Goal: Task Accomplishment & Management: Manage account settings

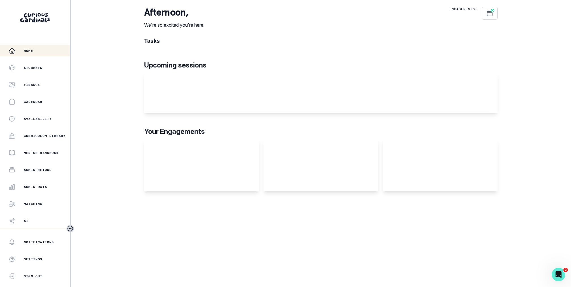
scroll to position [15, 0]
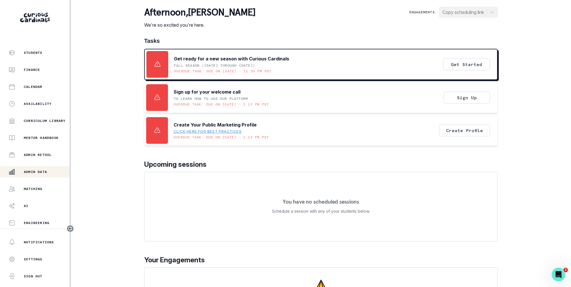
click at [39, 173] on p "Admin Data" at bounding box center [35, 171] width 23 height 5
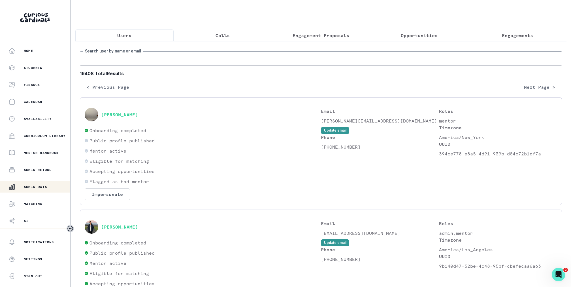
click at [163, 64] on input "Search user by name or email" at bounding box center [321, 58] width 482 height 14
type input "[PERSON_NAME]"
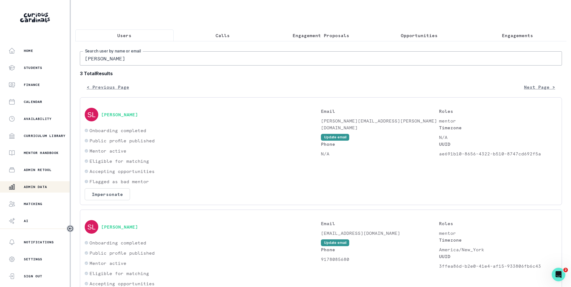
scroll to position [178, 0]
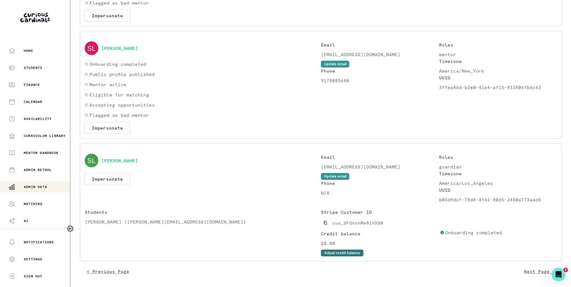
click at [338, 252] on button "Adjust credit balance" at bounding box center [342, 252] width 42 height 7
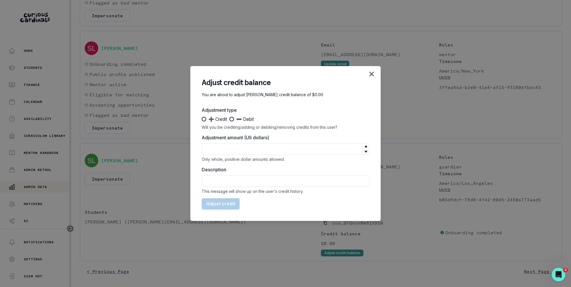
click at [204, 121] on span at bounding box center [204, 119] width 5 height 5
click at [202, 119] on input "➕ Credit" at bounding box center [201, 119] width 0 height 0
radio input "true"
click at [219, 142] on div "Adjustment amount (US dollars) Only whole, positive dollar amounts allowed." at bounding box center [286, 147] width 168 height 27
click at [219, 144] on input "Adjustment amount (US dollars)" at bounding box center [286, 148] width 168 height 11
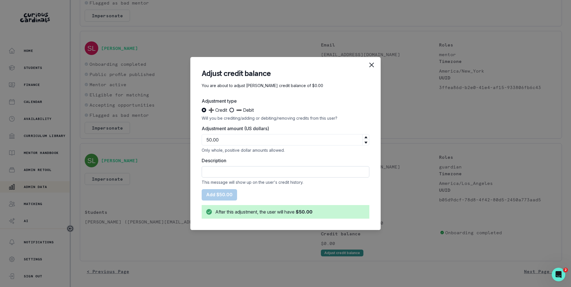
type input "50"
click at [228, 173] on input "Description" at bounding box center [286, 171] width 168 height 11
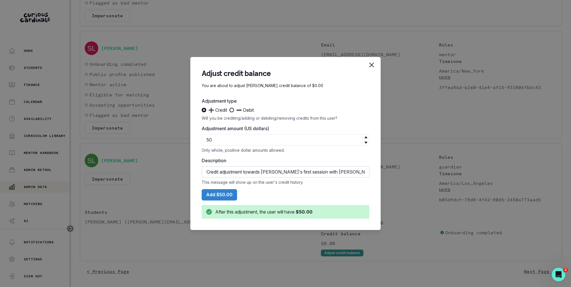
click at [273, 171] on input "Credit adjustment towards [PERSON_NAME]'s first session with [PERSON_NAME]." at bounding box center [286, 171] width 168 height 11
click at [325, 170] on input "Credit adjustment towards [PERSON_NAME]'s first session with [PERSON_NAME]." at bounding box center [286, 171] width 168 height 11
type input "Credit adjustment towards [PERSON_NAME]'s first session with [PERSON_NAME]."
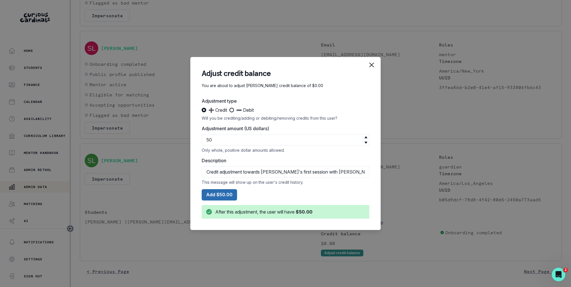
click at [212, 192] on button "Add $50.00" at bounding box center [219, 194] width 35 height 11
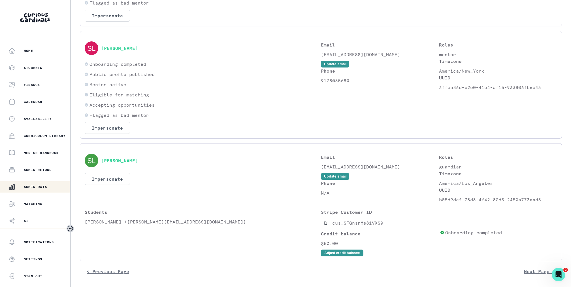
scroll to position [0, 0]
